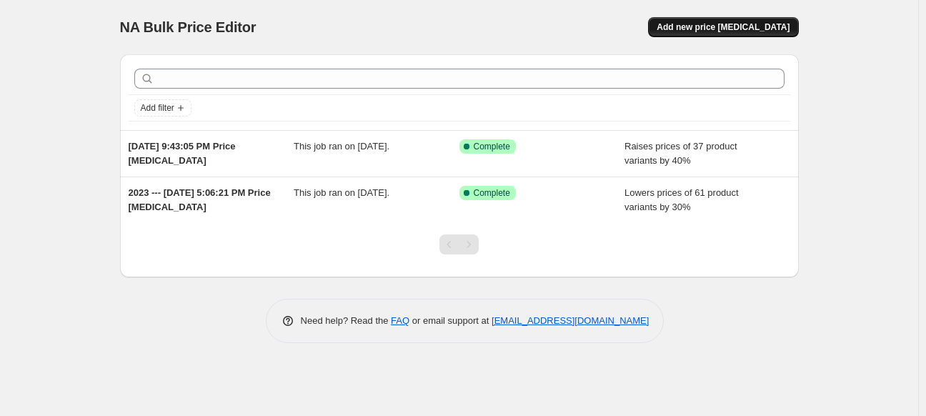
click at [740, 28] on span "Add new price [MEDICAL_DATA]" at bounding box center [723, 26] width 133 height 11
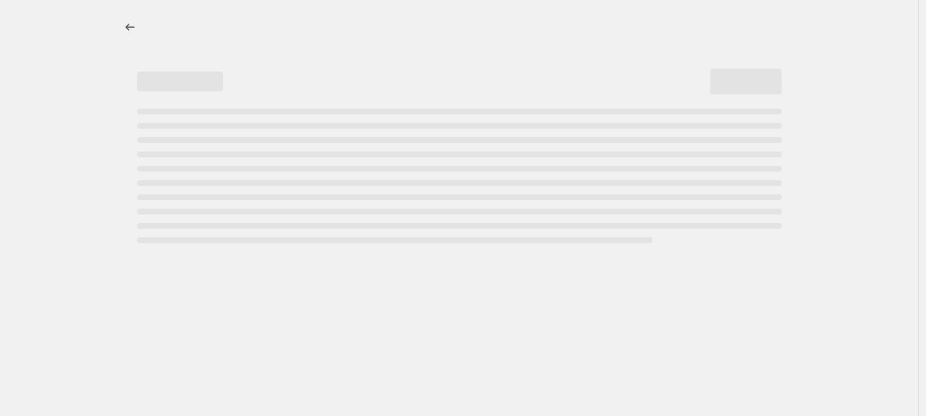
select select "percentage"
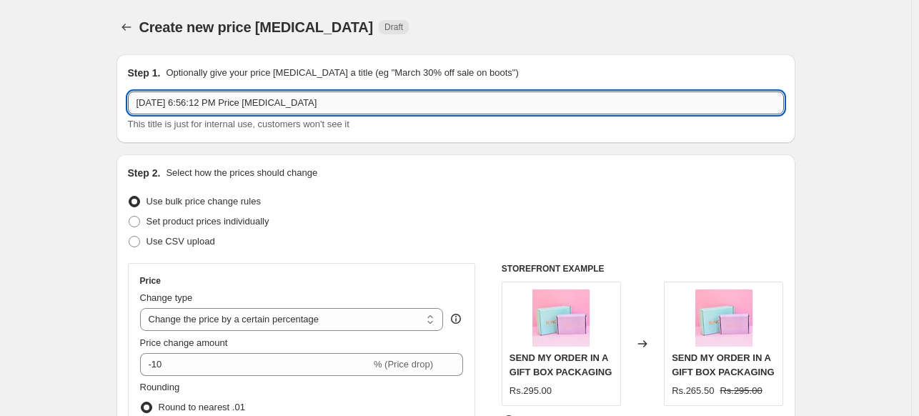
click at [303, 96] on input "[DATE] 6:56:12 PM Price [MEDICAL_DATA]" at bounding box center [456, 102] width 656 height 23
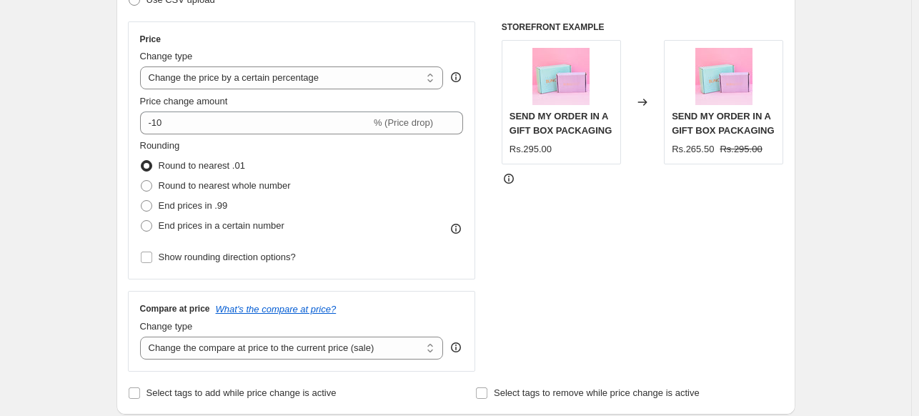
scroll to position [245, 0]
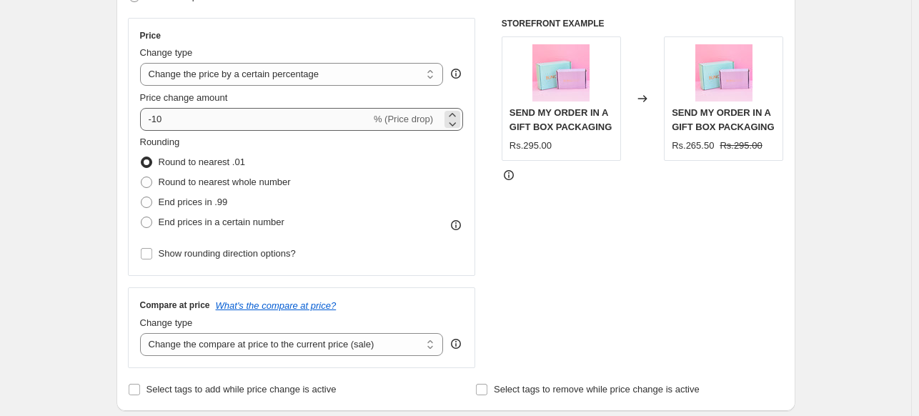
type input "Azaadi Sale"
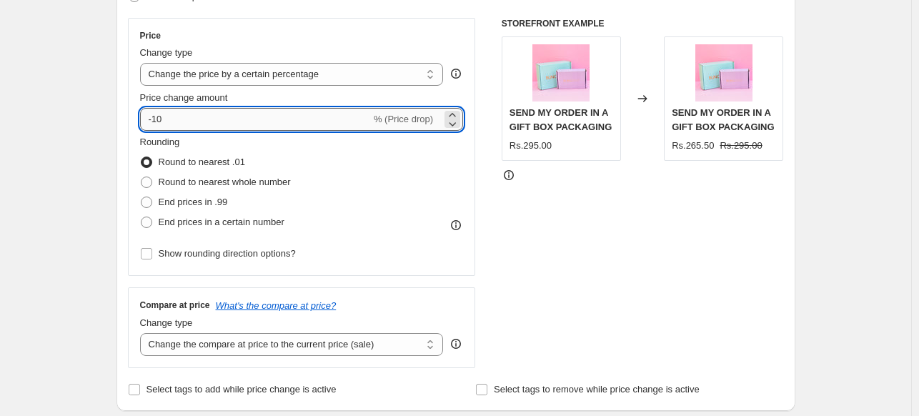
click at [312, 122] on input "-10" at bounding box center [255, 119] width 231 height 23
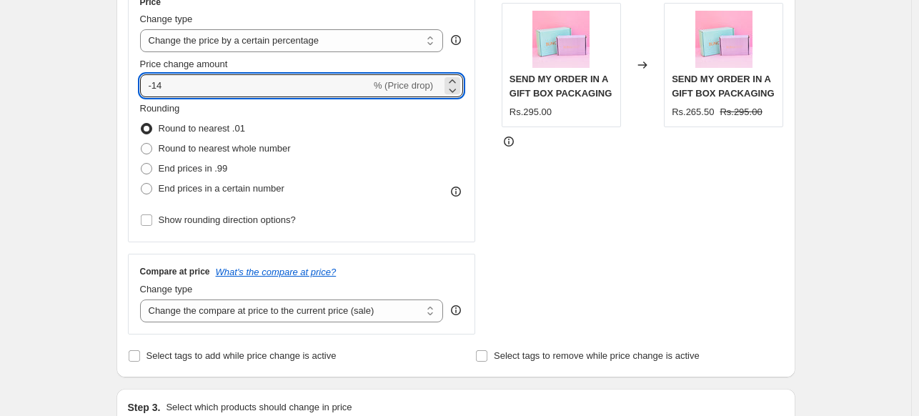
scroll to position [282, 0]
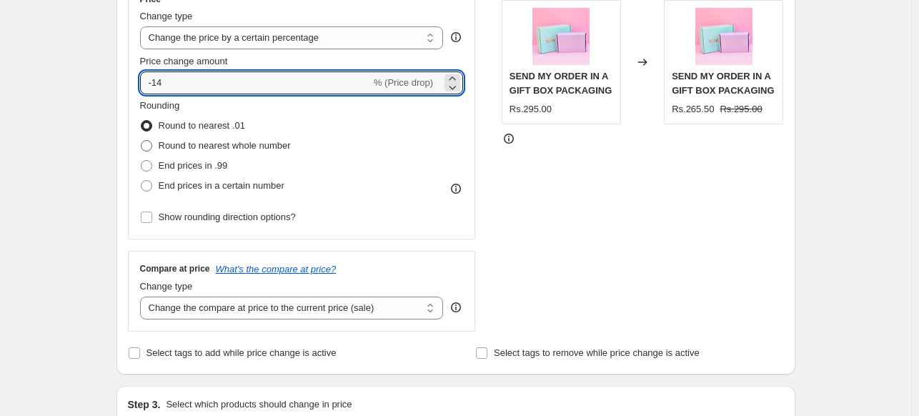
type input "-14"
click at [202, 142] on span "Round to nearest whole number" at bounding box center [225, 145] width 132 height 11
click at [141, 141] on input "Round to nearest whole number" at bounding box center [141, 140] width 1 height 1
radio input "true"
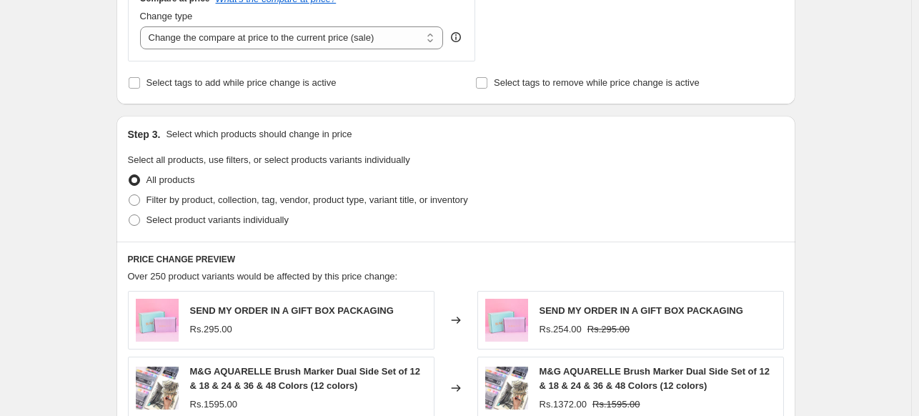
scroll to position [554, 0]
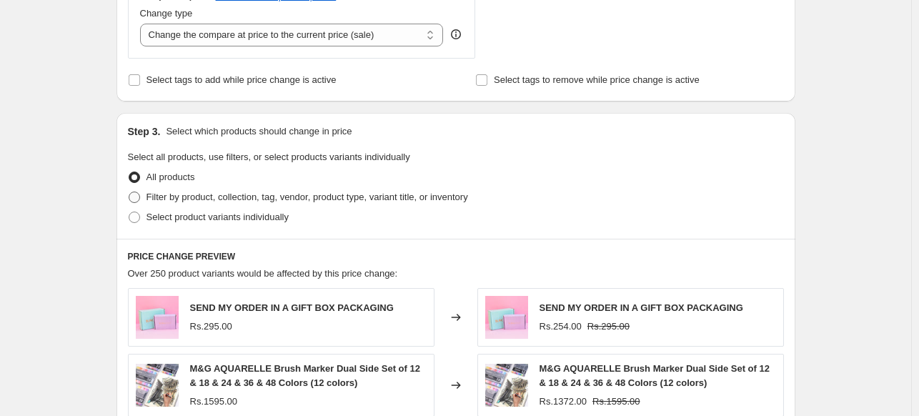
click at [140, 197] on span at bounding box center [134, 196] width 11 height 11
click at [129, 192] on input "Filter by product, collection, tag, vendor, product type, variant title, or inv…" at bounding box center [129, 191] width 1 height 1
radio input "true"
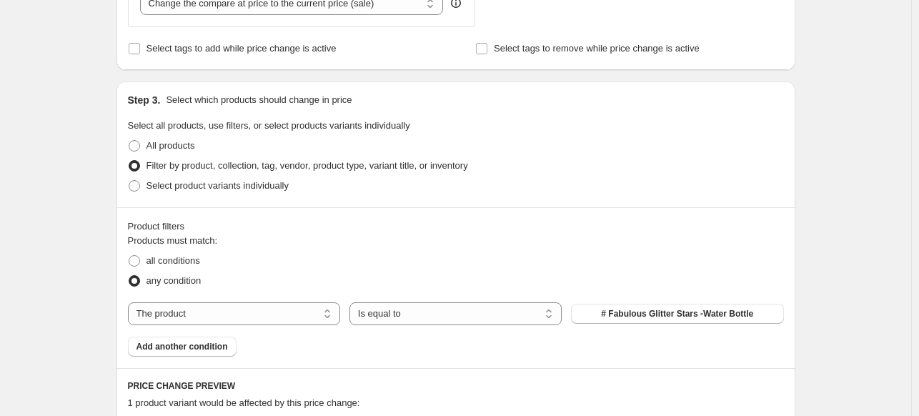
scroll to position [608, 0]
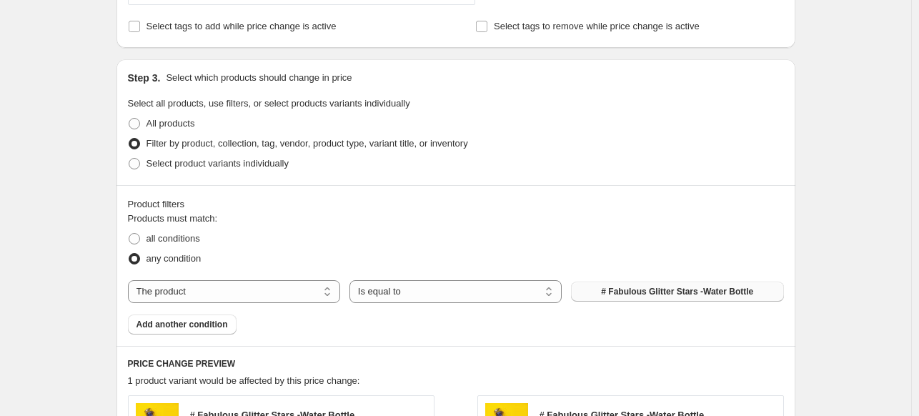
click at [710, 296] on span "# Fabulous Glitter Stars -Water Bottle" at bounding box center [677, 291] width 152 height 11
click at [140, 236] on span at bounding box center [134, 238] width 11 height 11
click at [129, 234] on input "all conditions" at bounding box center [129, 233] width 1 height 1
radio input "true"
click at [265, 291] on select "The product The product's collection The product's tag The product's vendor The…" at bounding box center [234, 291] width 212 height 23
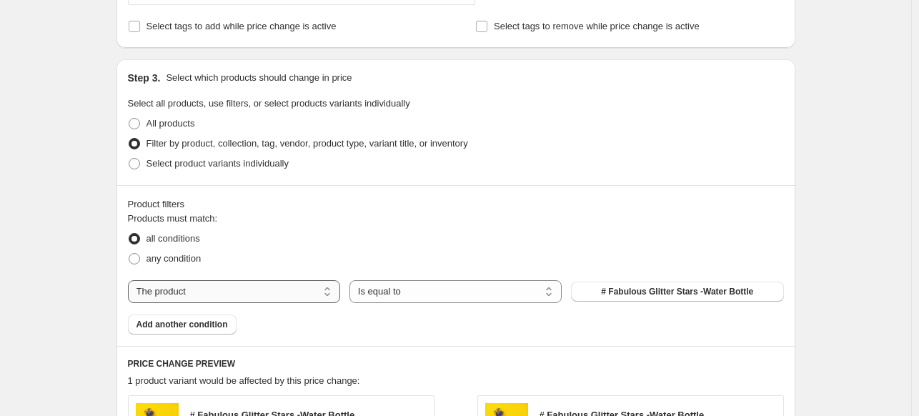
select select "tag"
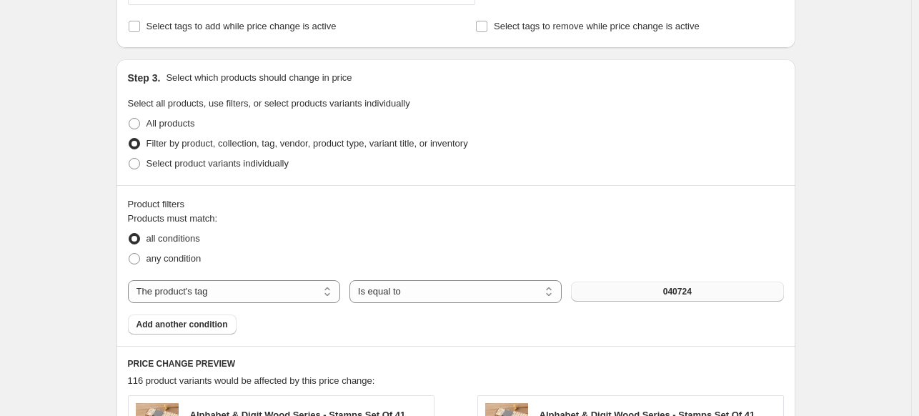
click at [656, 295] on button "040724" at bounding box center [677, 292] width 212 height 20
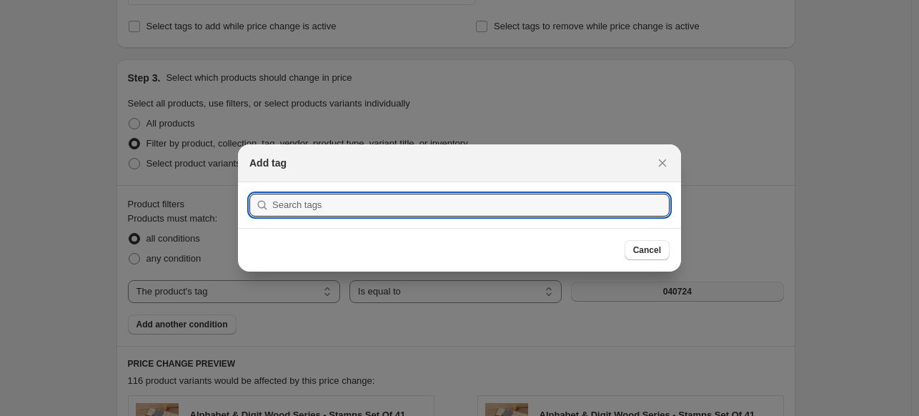
scroll to position [0, 0]
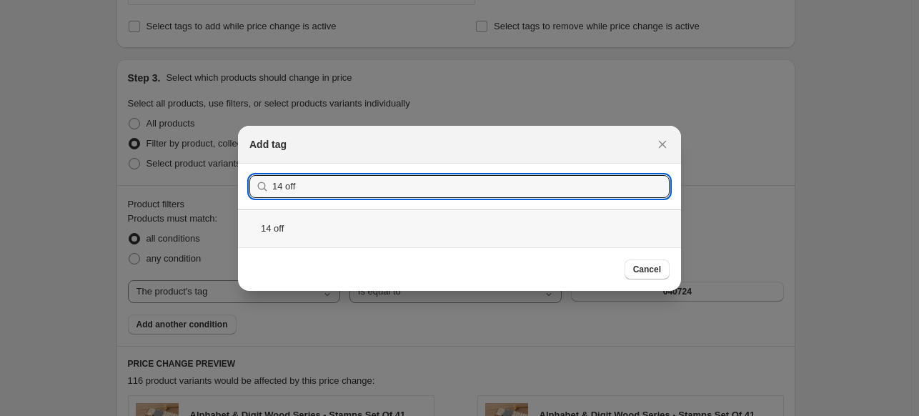
type input "14 off"
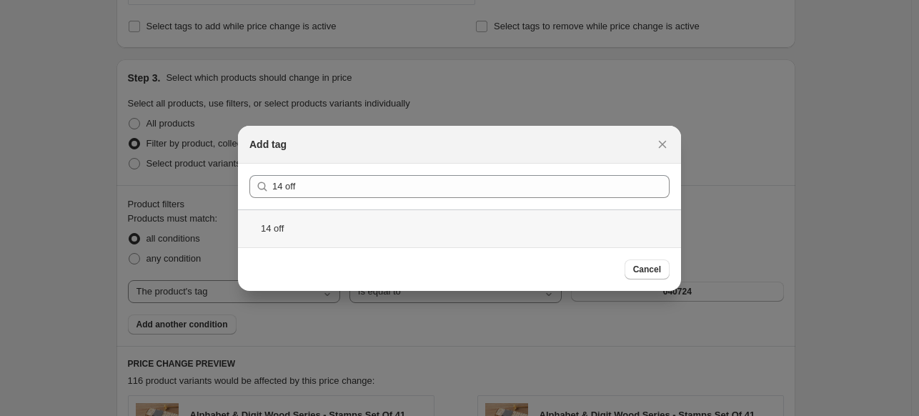
click at [425, 216] on div "14 off" at bounding box center [459, 228] width 443 height 38
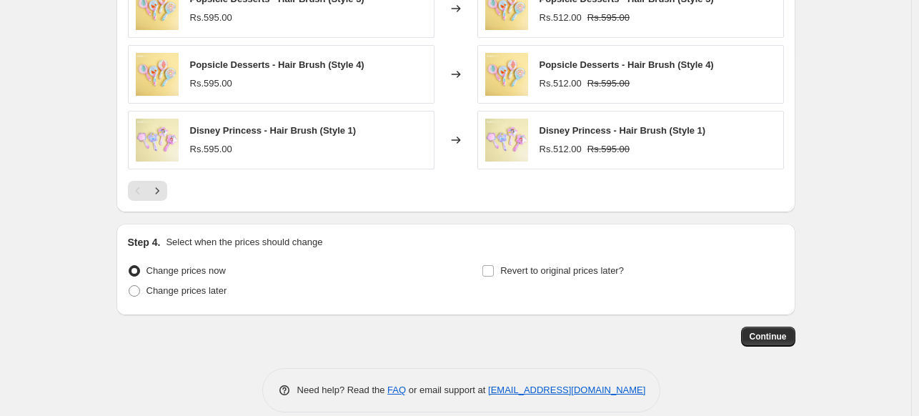
scroll to position [1165, 0]
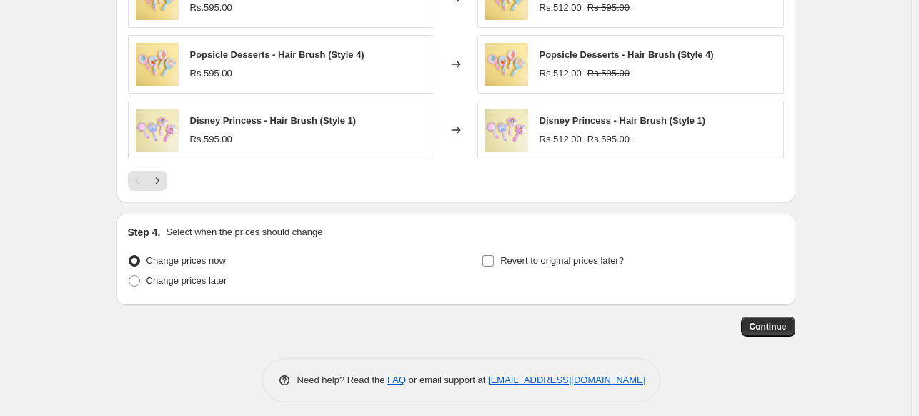
click at [492, 255] on input "Revert to original prices later?" at bounding box center [487, 260] width 11 height 11
checkbox input "true"
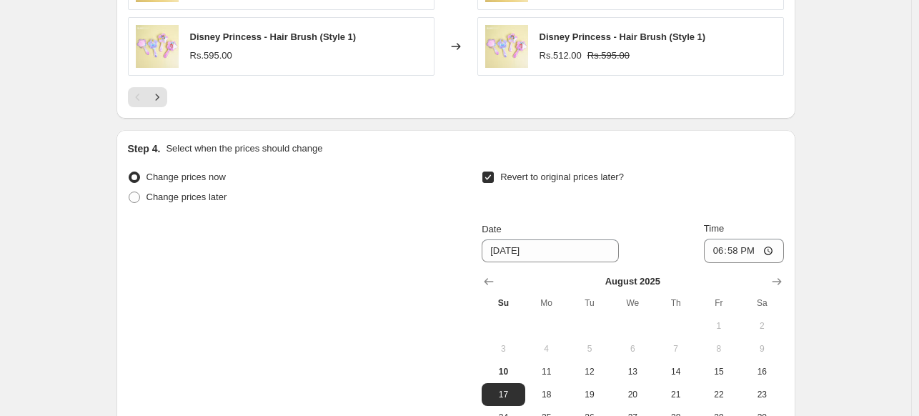
scroll to position [1310, 0]
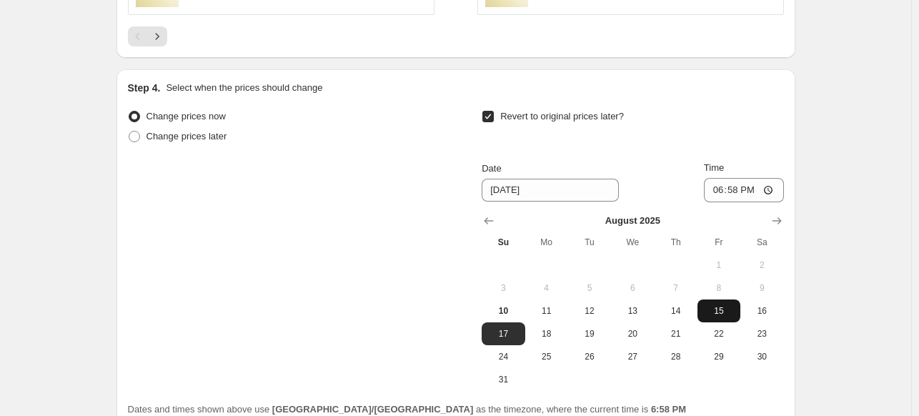
click at [722, 311] on span "15" at bounding box center [718, 310] width 31 height 11
type input "[DATE]"
click at [764, 189] on input "18:58" at bounding box center [744, 190] width 80 height 24
click at [745, 184] on input "12:58" at bounding box center [744, 190] width 80 height 24
click at [737, 185] on input "12:58" at bounding box center [744, 190] width 80 height 24
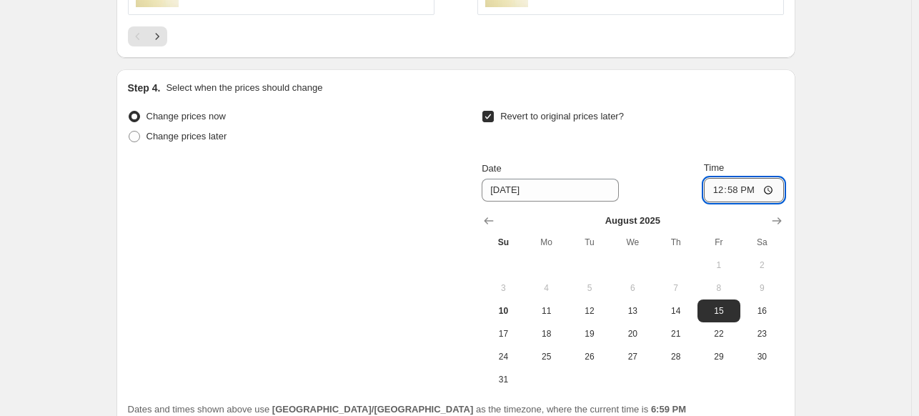
type input "12:00"
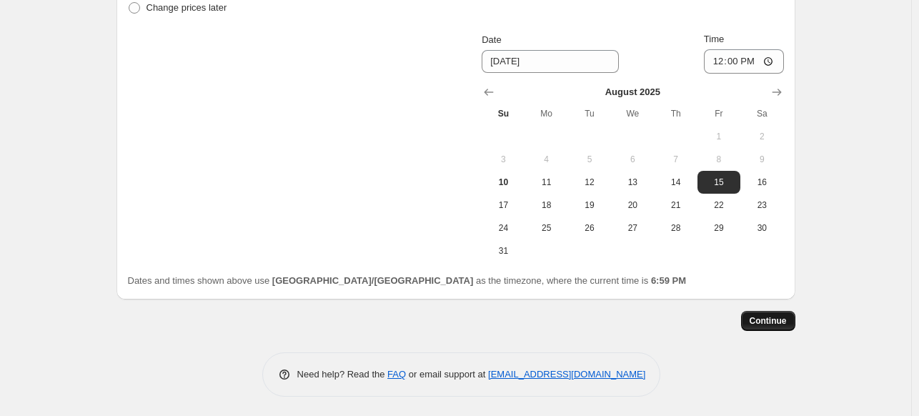
click at [773, 322] on span "Continue" at bounding box center [768, 320] width 37 height 11
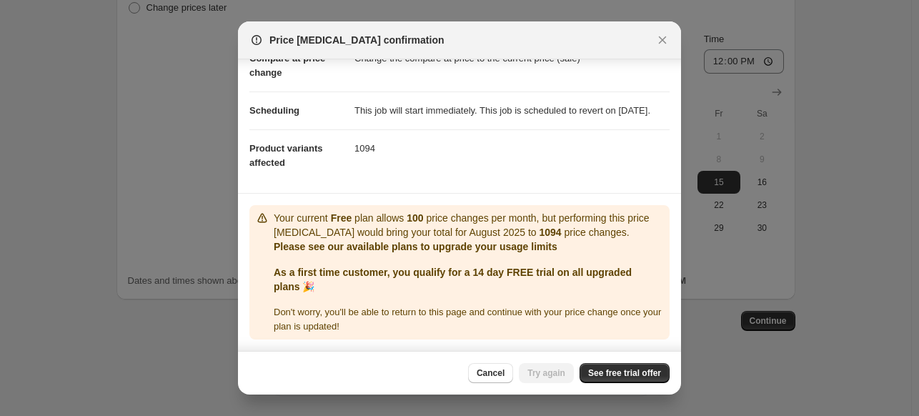
scroll to position [96, 0]
click at [451, 184] on section "Confirmation for Azaadi Sale Price change Change the price by a certain percent…" at bounding box center [459, 84] width 443 height 216
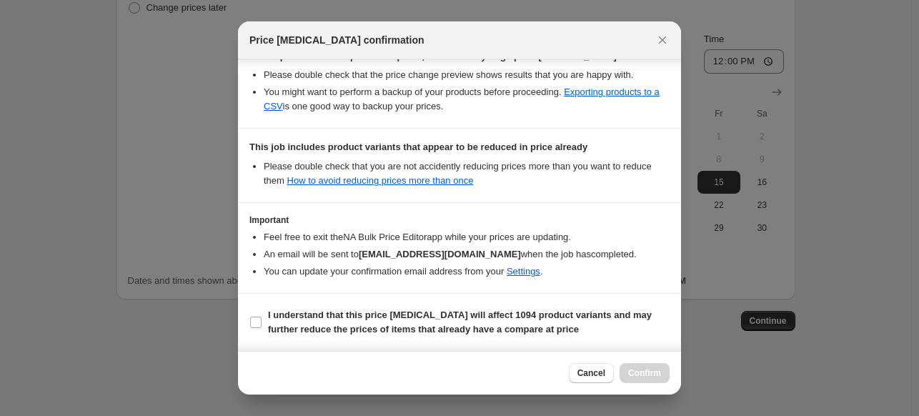
scroll to position [277, 0]
click at [340, 321] on b "I understand that this price [MEDICAL_DATA] will affect 1094 product variants a…" at bounding box center [460, 321] width 384 height 25
click at [262, 321] on input "I understand that this price [MEDICAL_DATA] will affect 1094 product variants a…" at bounding box center [255, 322] width 11 height 11
checkbox input "true"
click at [639, 374] on span "Confirm" at bounding box center [644, 372] width 33 height 11
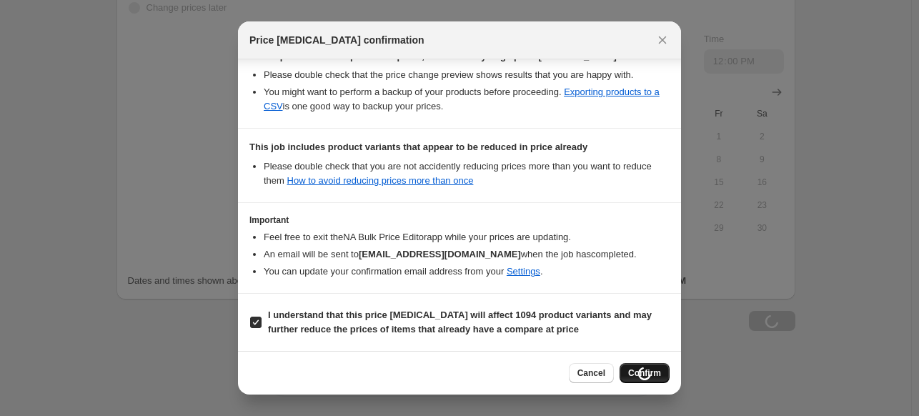
scroll to position [1438, 0]
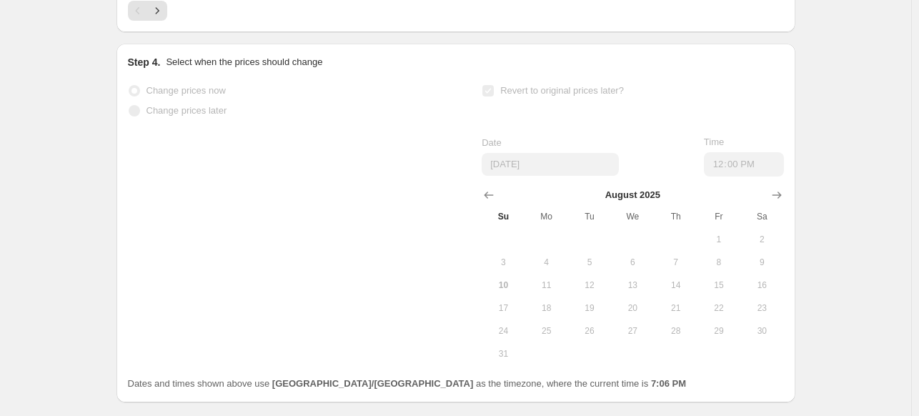
select select "percentage"
select select "tag"
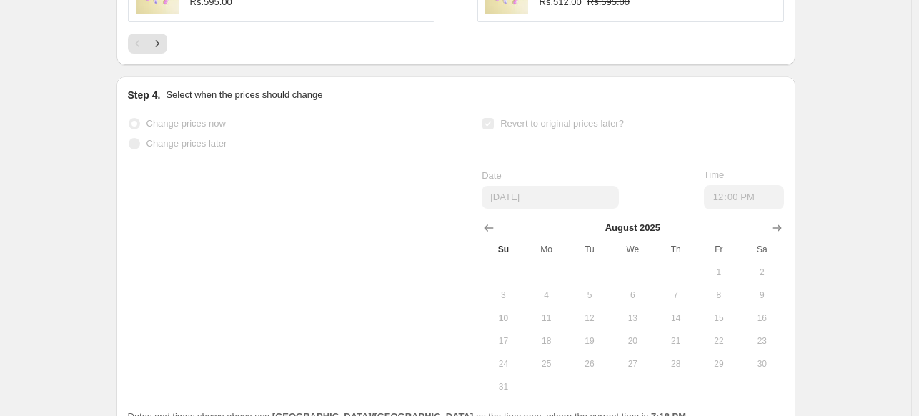
scroll to position [0, 0]
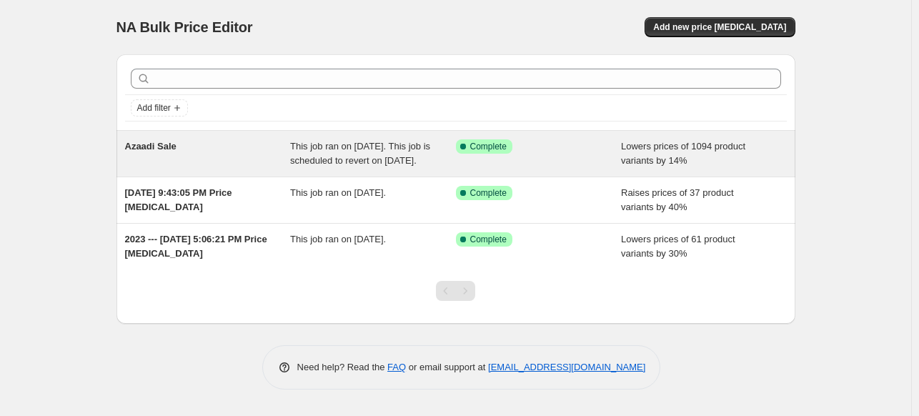
click at [447, 159] on div "This job ran on August 10, 2025. This job is scheduled to revert on August 15, …" at bounding box center [373, 153] width 166 height 29
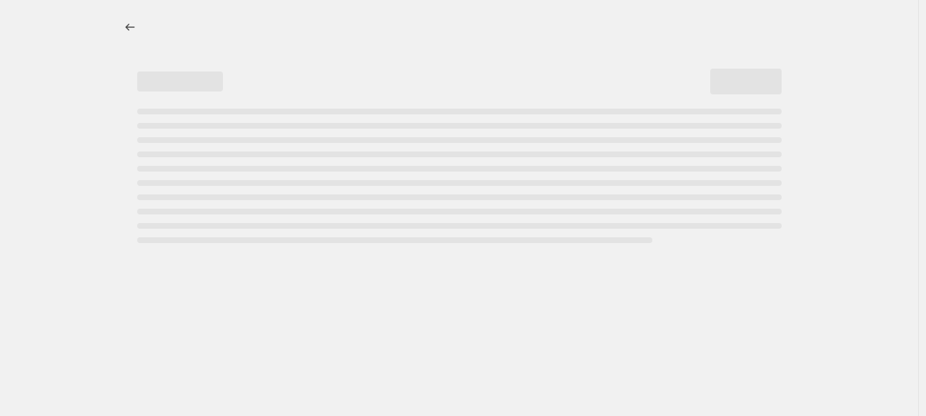
select select "percentage"
select select "tag"
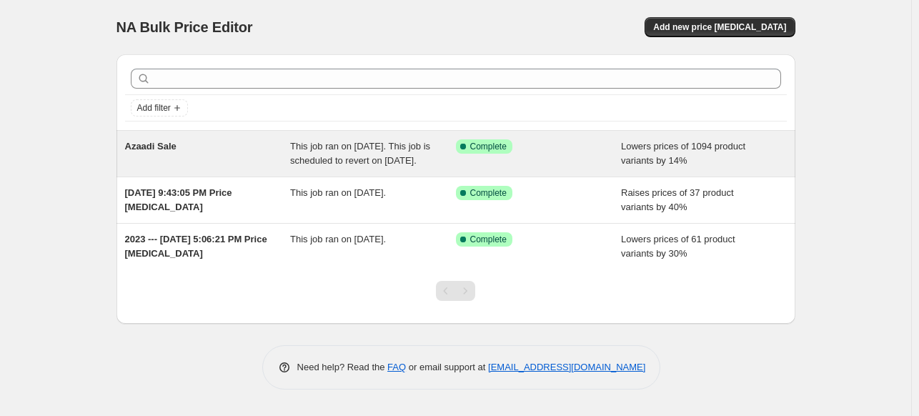
click at [246, 168] on div "Azaadi Sale" at bounding box center [208, 153] width 166 height 29
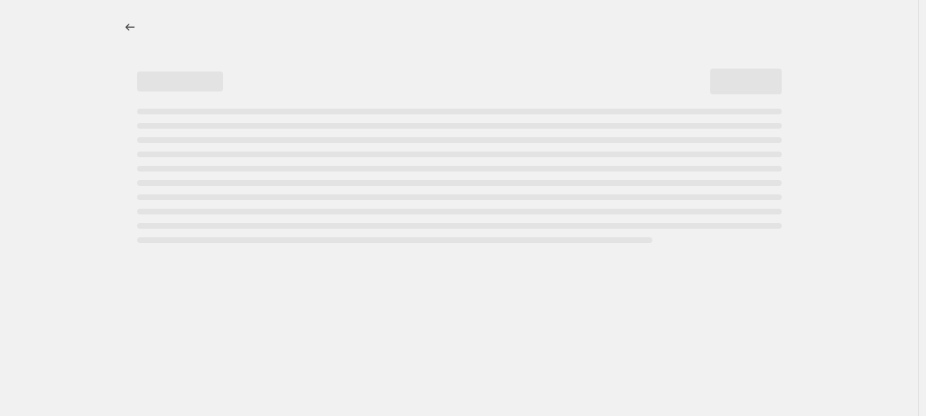
select select "percentage"
select select "tag"
